Goal: Information Seeking & Learning: Learn about a topic

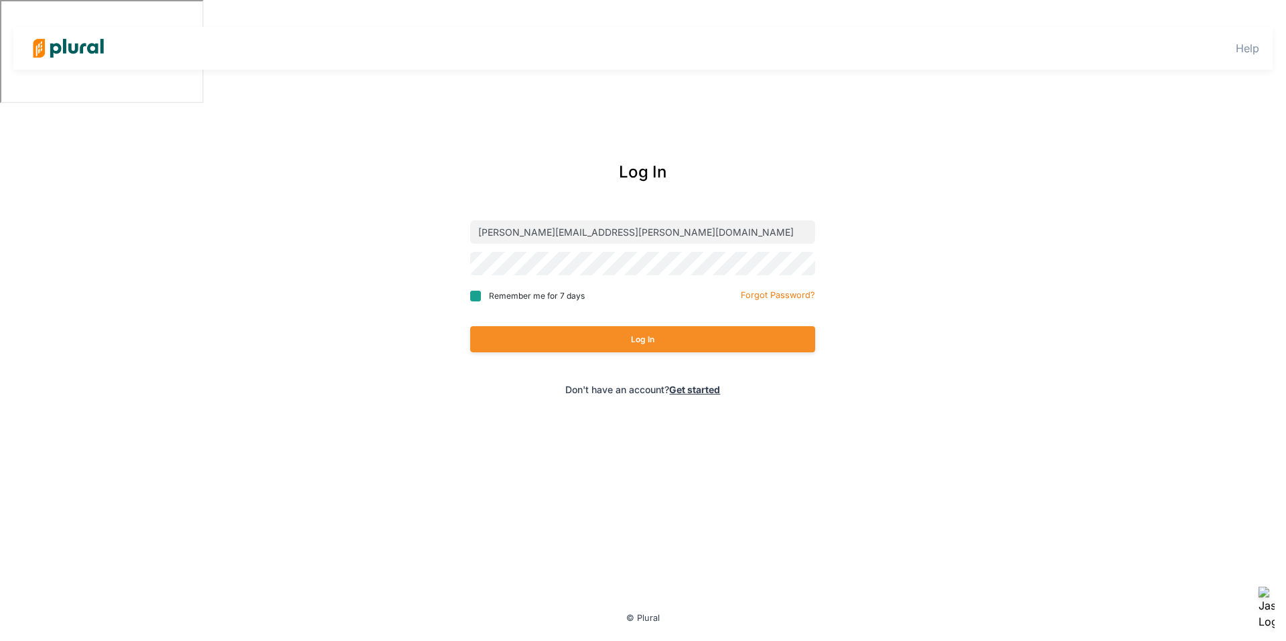
click at [478, 294] on input "Remember me for 7 days" at bounding box center [475, 296] width 11 height 11
checkbox input "true"
click at [707, 341] on button "Log In" at bounding box center [642, 339] width 345 height 26
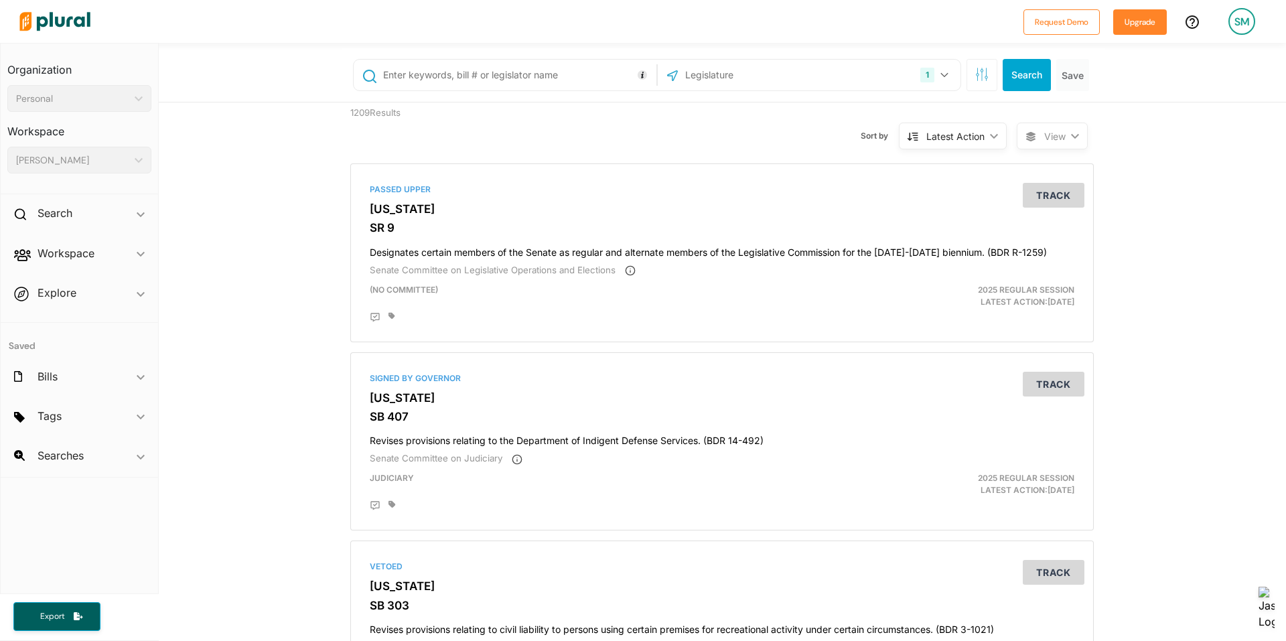
click at [495, 73] on input "text" at bounding box center [517, 74] width 271 height 25
type input "architect"
click at [945, 72] on button "1" at bounding box center [936, 74] width 42 height 25
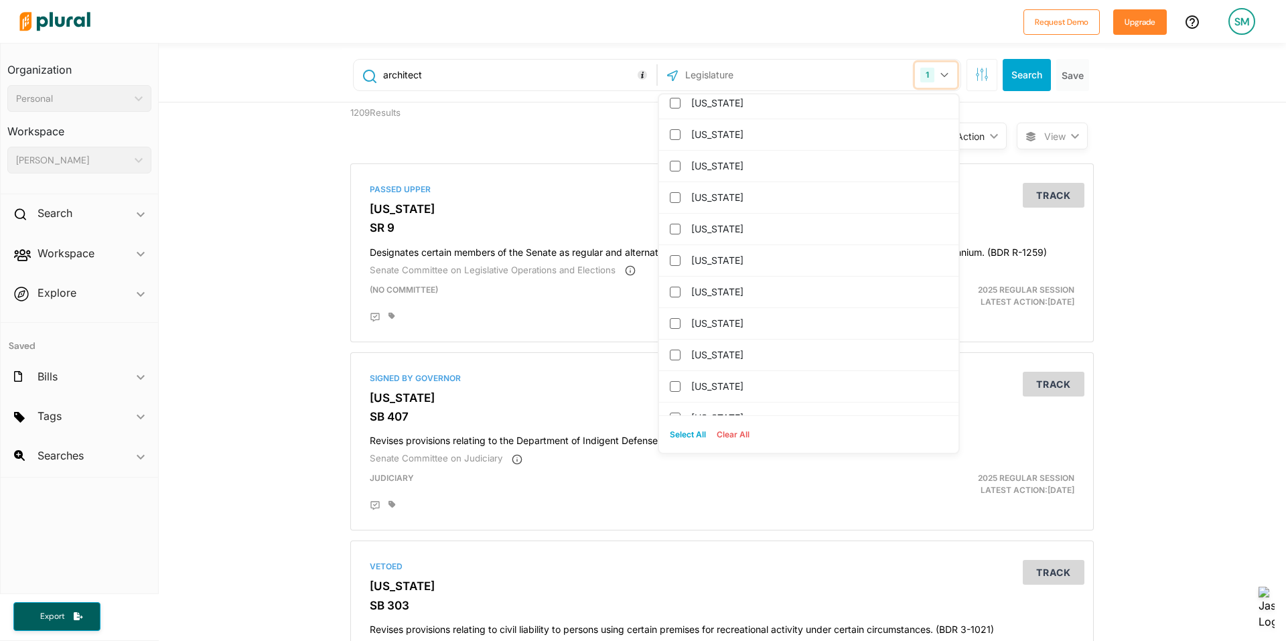
scroll to position [670, 0]
click at [674, 257] on input "[US_STATE]" at bounding box center [675, 258] width 11 height 11
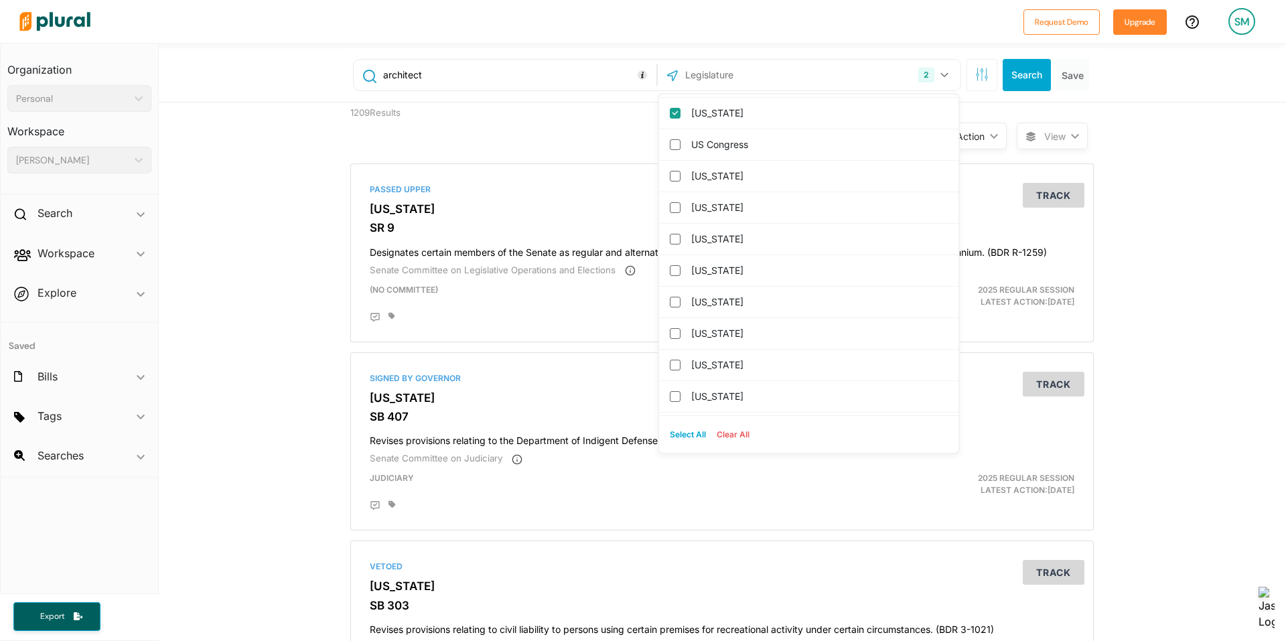
scroll to position [0, 0]
click at [674, 140] on input "[US_STATE]" at bounding box center [675, 141] width 11 height 11
click at [1029, 77] on button "Search" at bounding box center [1027, 75] width 48 height 32
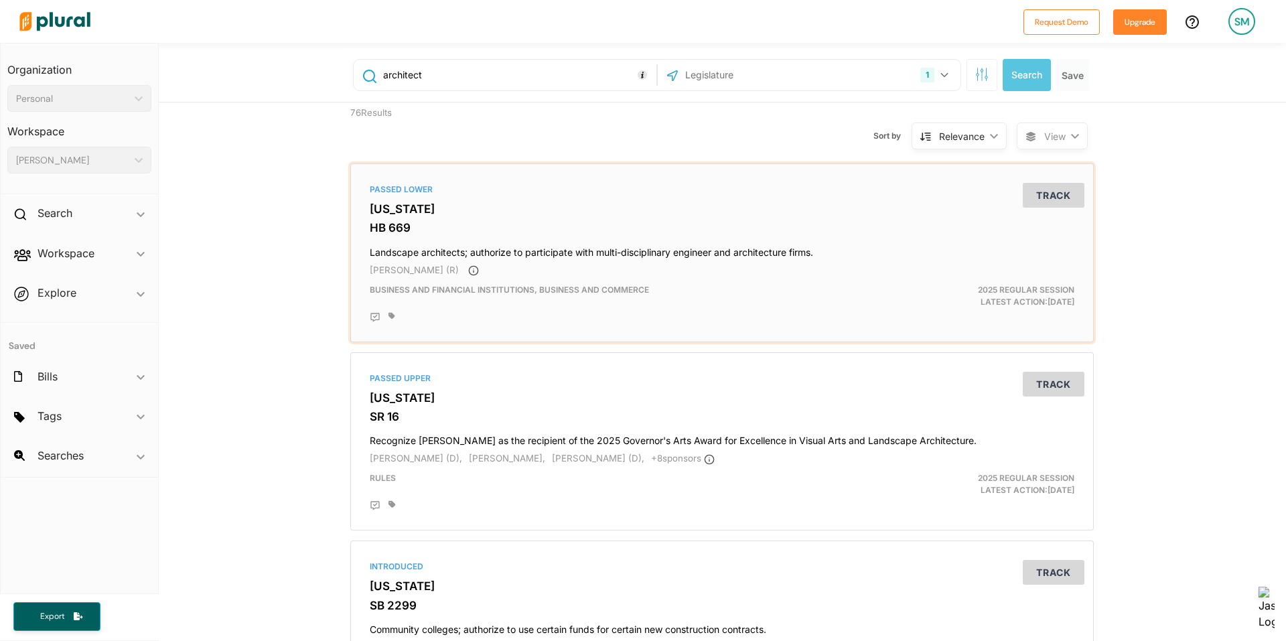
click at [707, 250] on h4 "Landscape architects; authorize to participate with multi-disciplinary engineer…" at bounding box center [722, 249] width 705 height 18
click at [438, 247] on h4 "Landscape architects; authorize to participate with multi-disciplinary engineer…" at bounding box center [722, 249] width 705 height 18
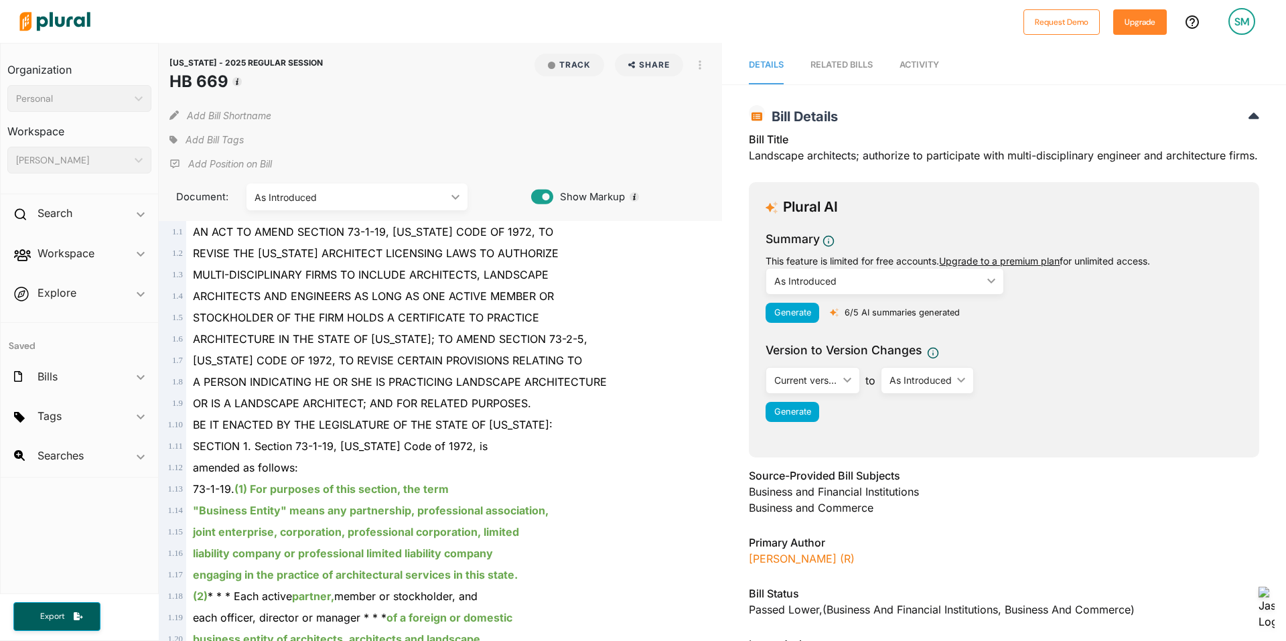
click at [921, 66] on span "Activity" at bounding box center [919, 65] width 40 height 10
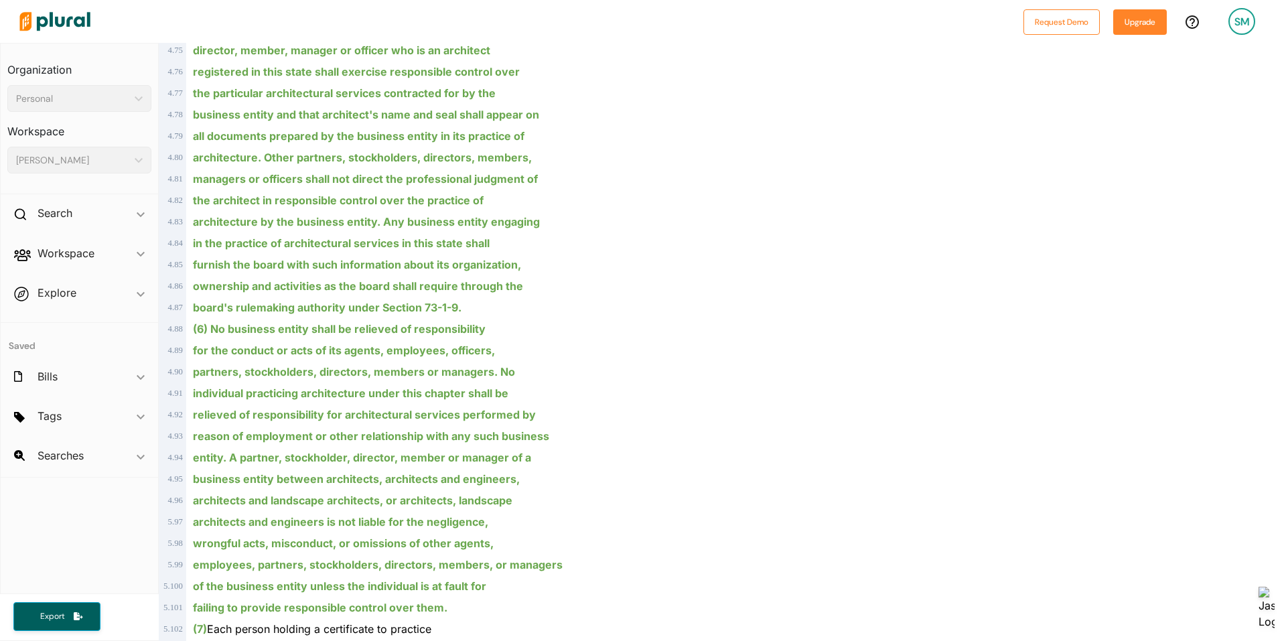
scroll to position [1670, 0]
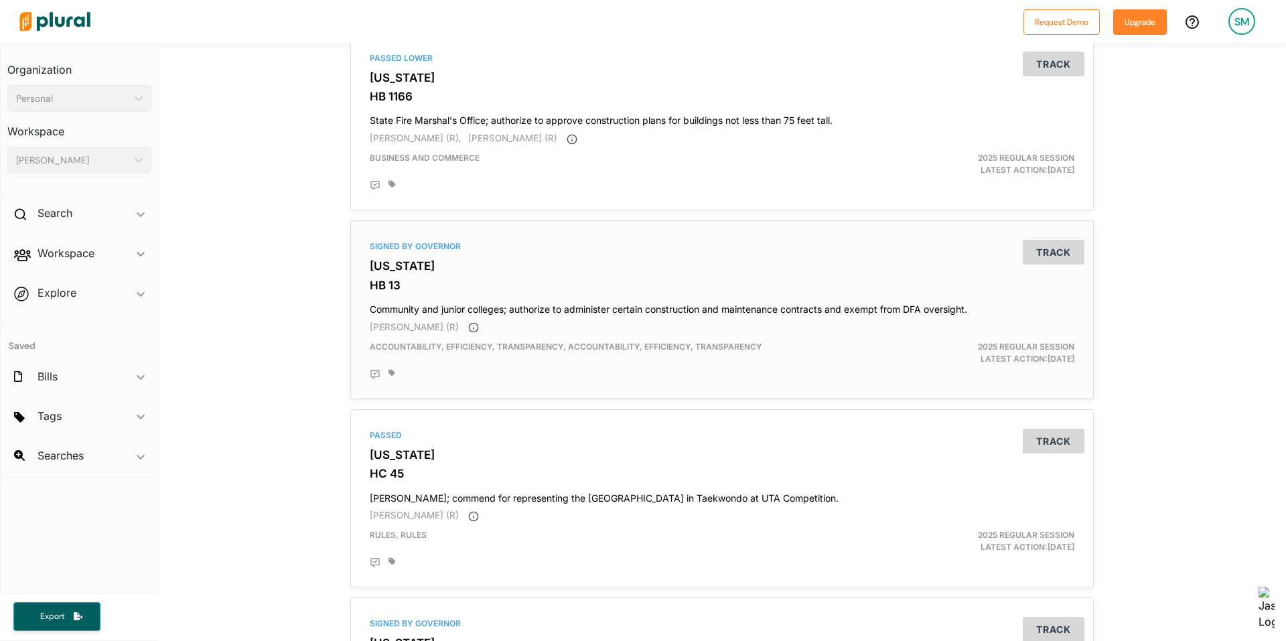
scroll to position [665, 0]
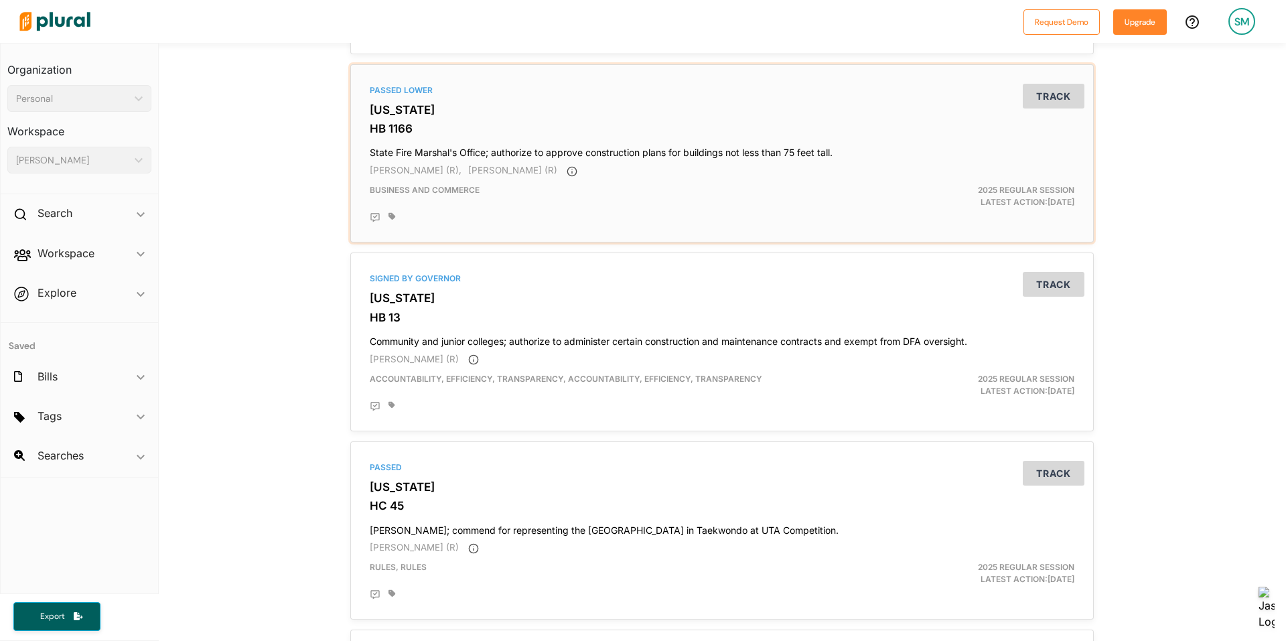
click at [759, 146] on h4 "State Fire Marshal's Office; authorize to approve construction plans for buildi…" at bounding box center [722, 150] width 705 height 18
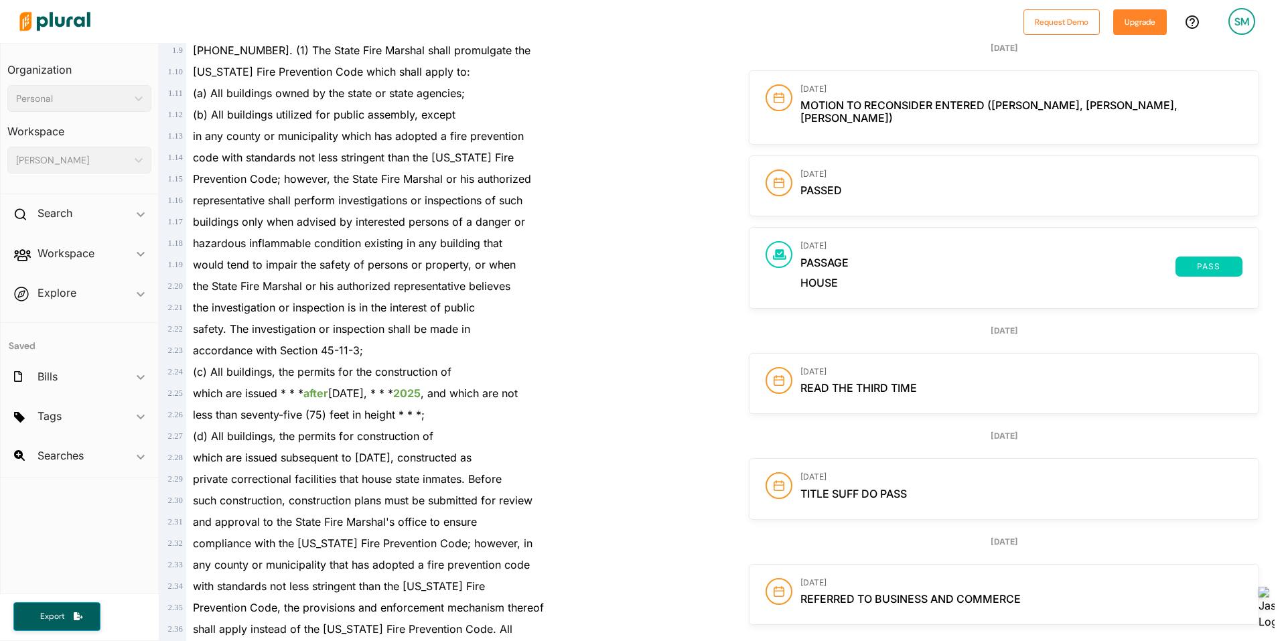
scroll to position [335, 0]
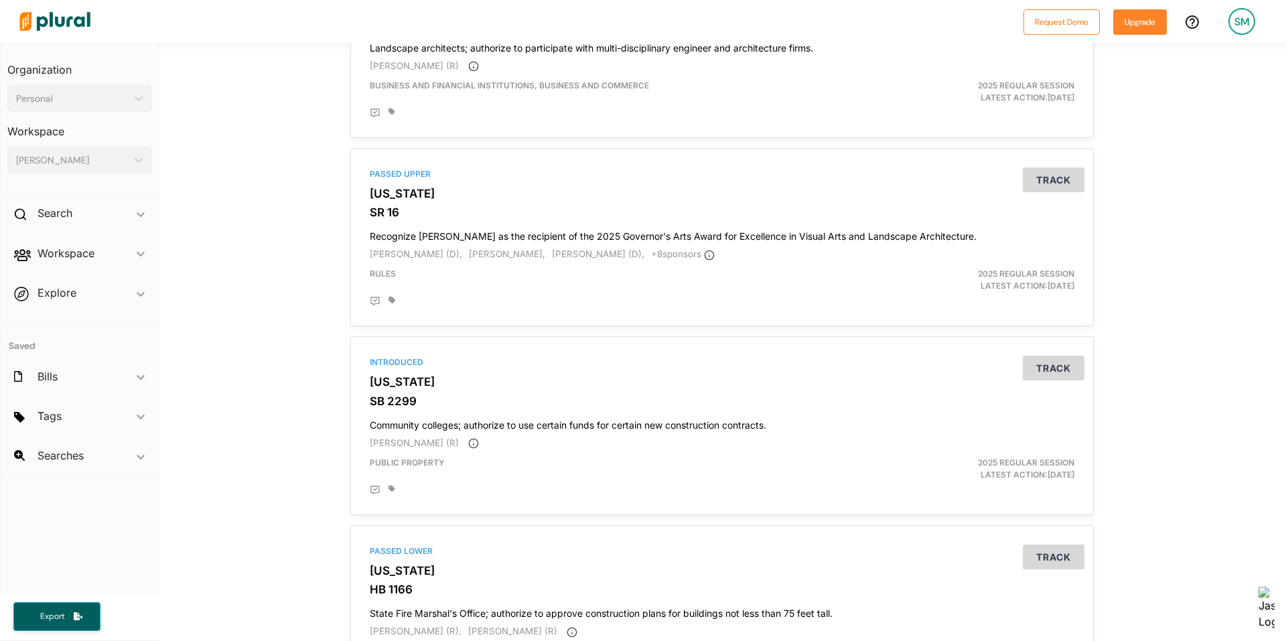
scroll to position [112, 0]
